Goal: Information Seeking & Learning: Learn about a topic

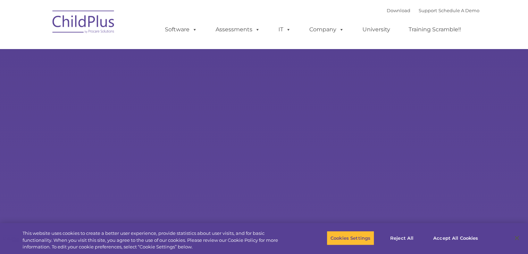
select select "MEDIUM"
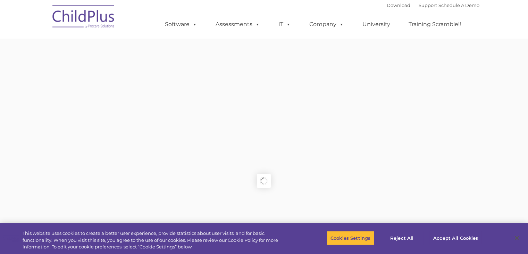
type input ""
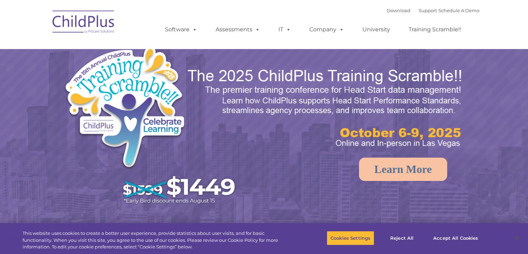
select select "MEDIUM"
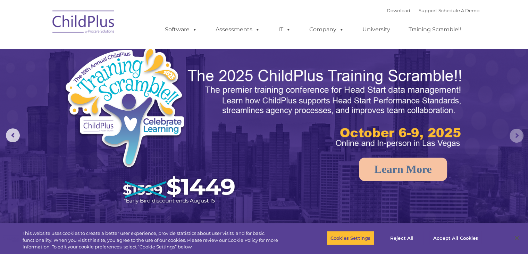
click at [518, 138] on rs-arrow at bounding box center [517, 136] width 14 height 14
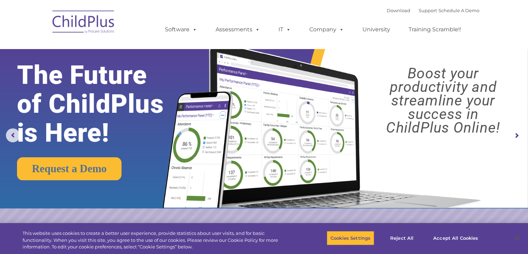
click at [518, 138] on rs-arrow at bounding box center [517, 136] width 14 height 14
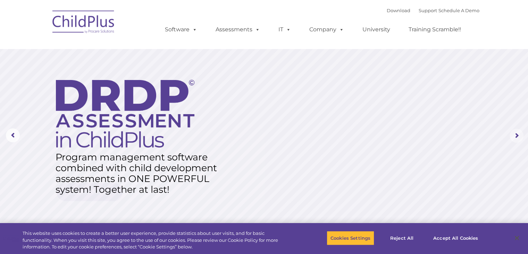
click at [518, 138] on rs-arrow at bounding box center [517, 136] width 14 height 14
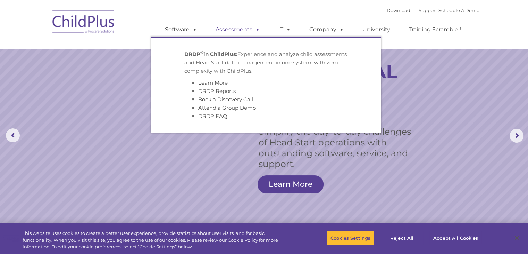
click at [234, 30] on link "Assessments" at bounding box center [238, 30] width 58 height 14
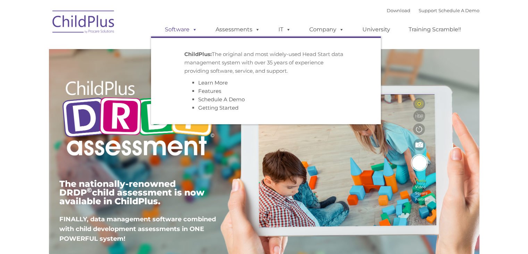
click at [179, 31] on link "Software" at bounding box center [181, 30] width 46 height 14
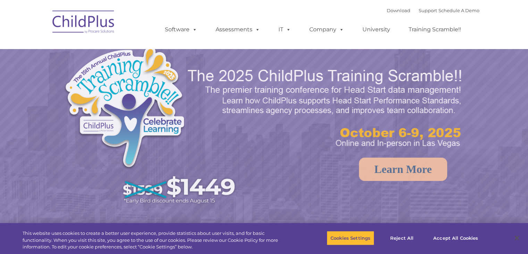
select select "MEDIUM"
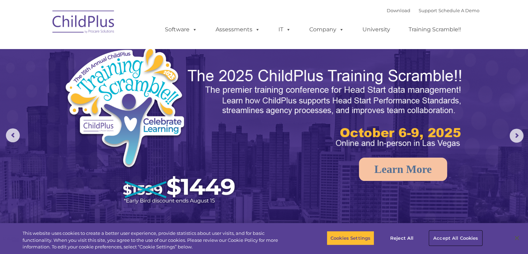
click at [444, 238] on button "Accept All Cookies" at bounding box center [456, 237] width 52 height 15
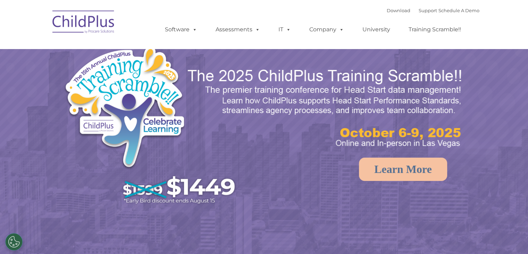
select select "MEDIUM"
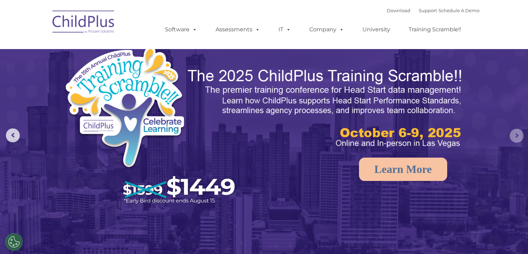
click at [518, 132] on rs-arrow at bounding box center [517, 136] width 14 height 14
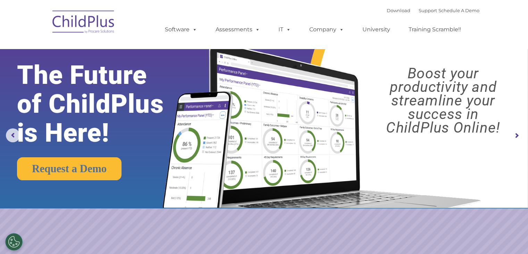
click at [517, 131] on rs-arrow at bounding box center [517, 136] width 14 height 14
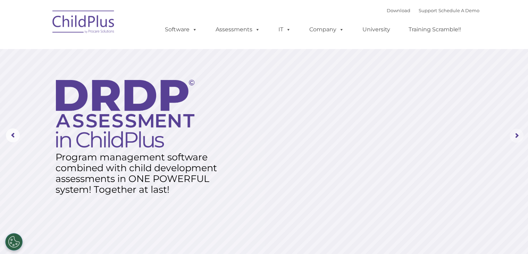
click at [517, 131] on rs-arrow at bounding box center [517, 136] width 14 height 14
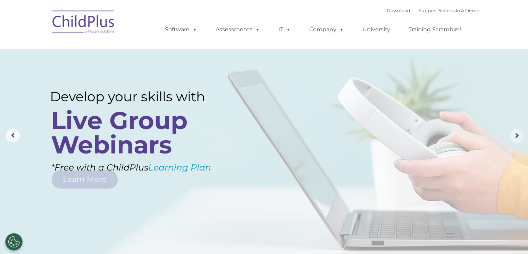
click at [517, 131] on rs-arrow at bounding box center [517, 136] width 14 height 14
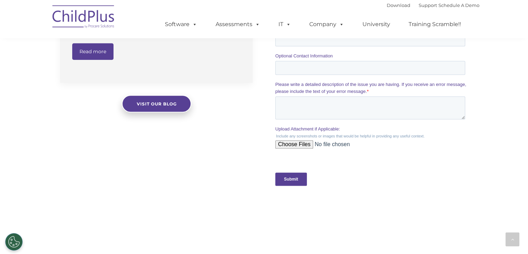
scroll to position [420, 0]
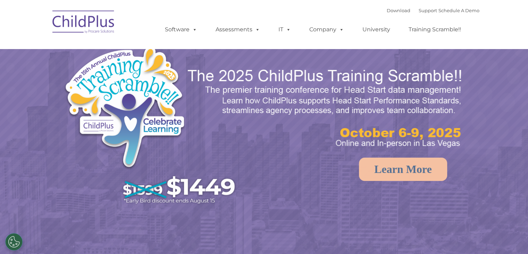
select select "MEDIUM"
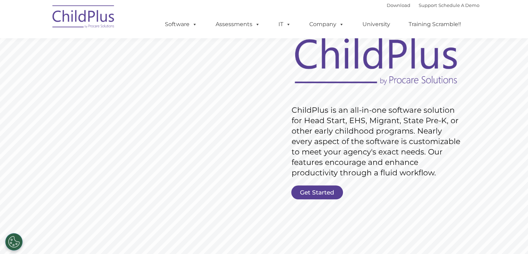
scroll to position [50, 0]
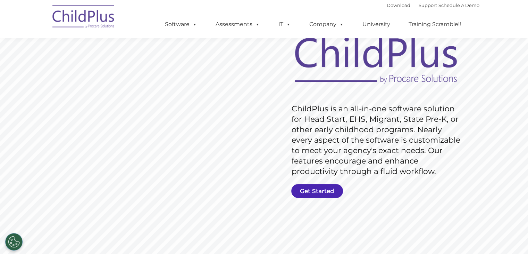
click at [329, 192] on link "Get Started" at bounding box center [317, 191] width 52 height 14
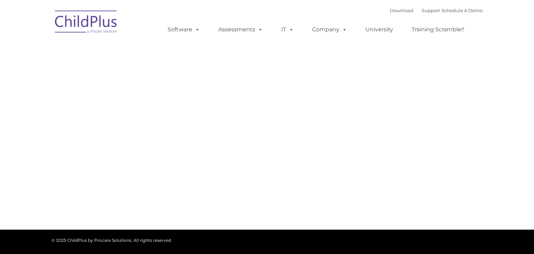
type input ""
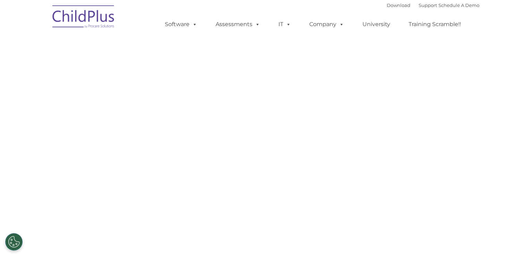
select select "MEDIUM"
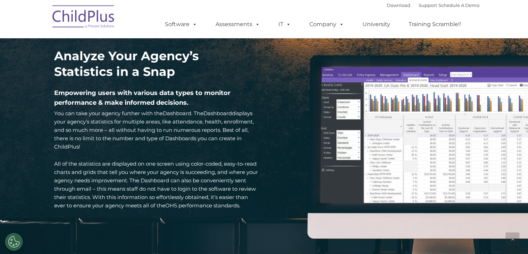
scroll to position [933, 0]
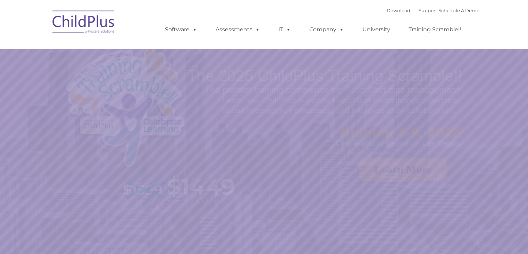
select select "MEDIUM"
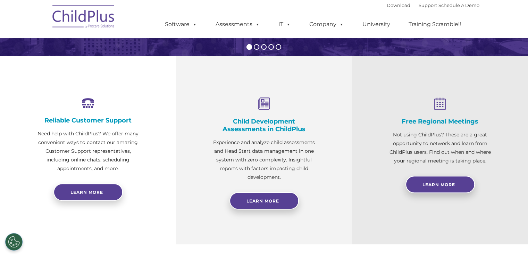
scroll to position [218, 0]
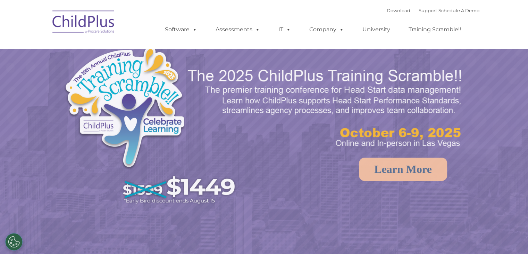
select select "MEDIUM"
